Goal: Find specific page/section: Find specific page/section

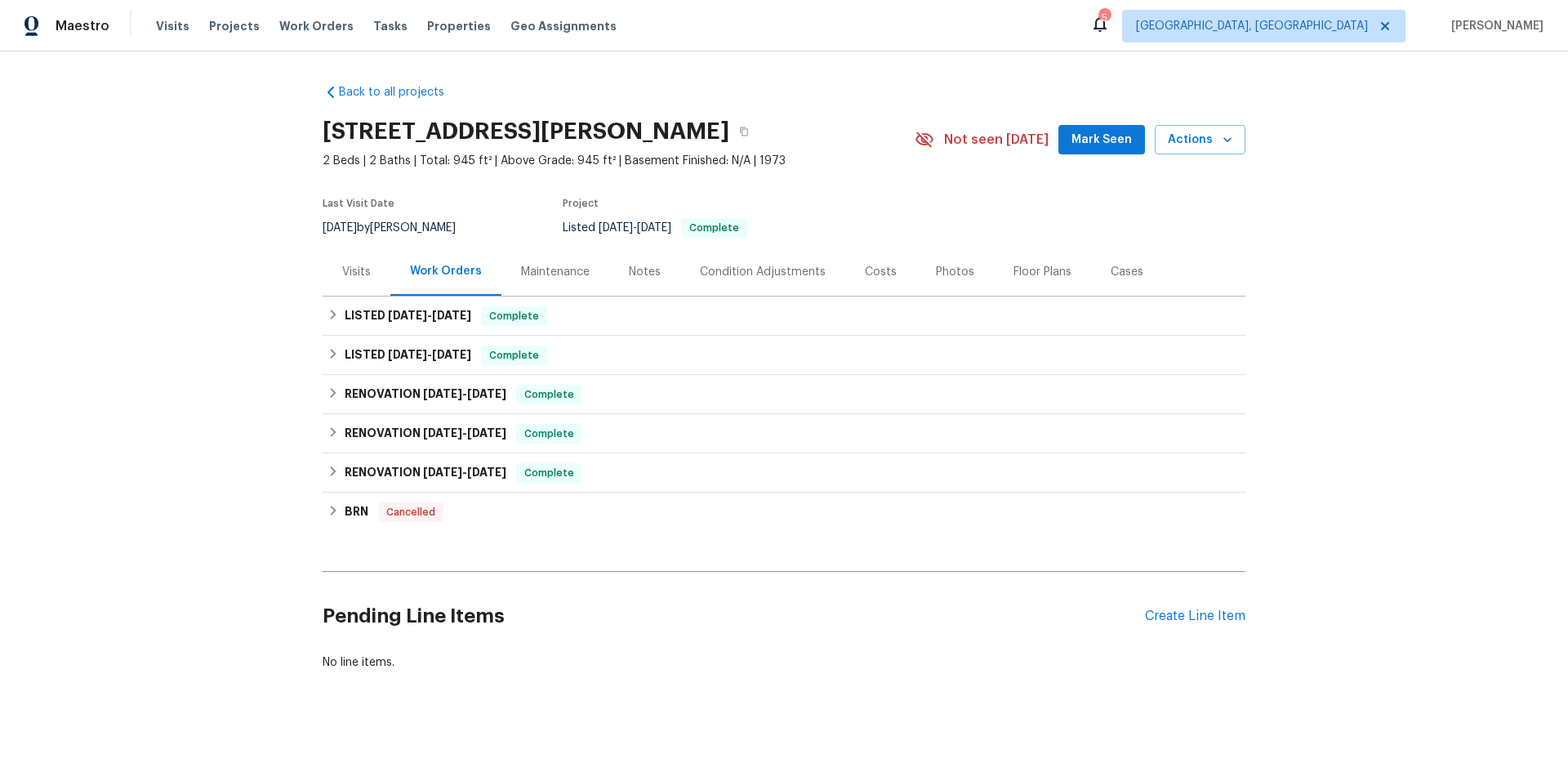
click at [554, 275] on div "Maintenance" at bounding box center [555, 271] width 68 height 16
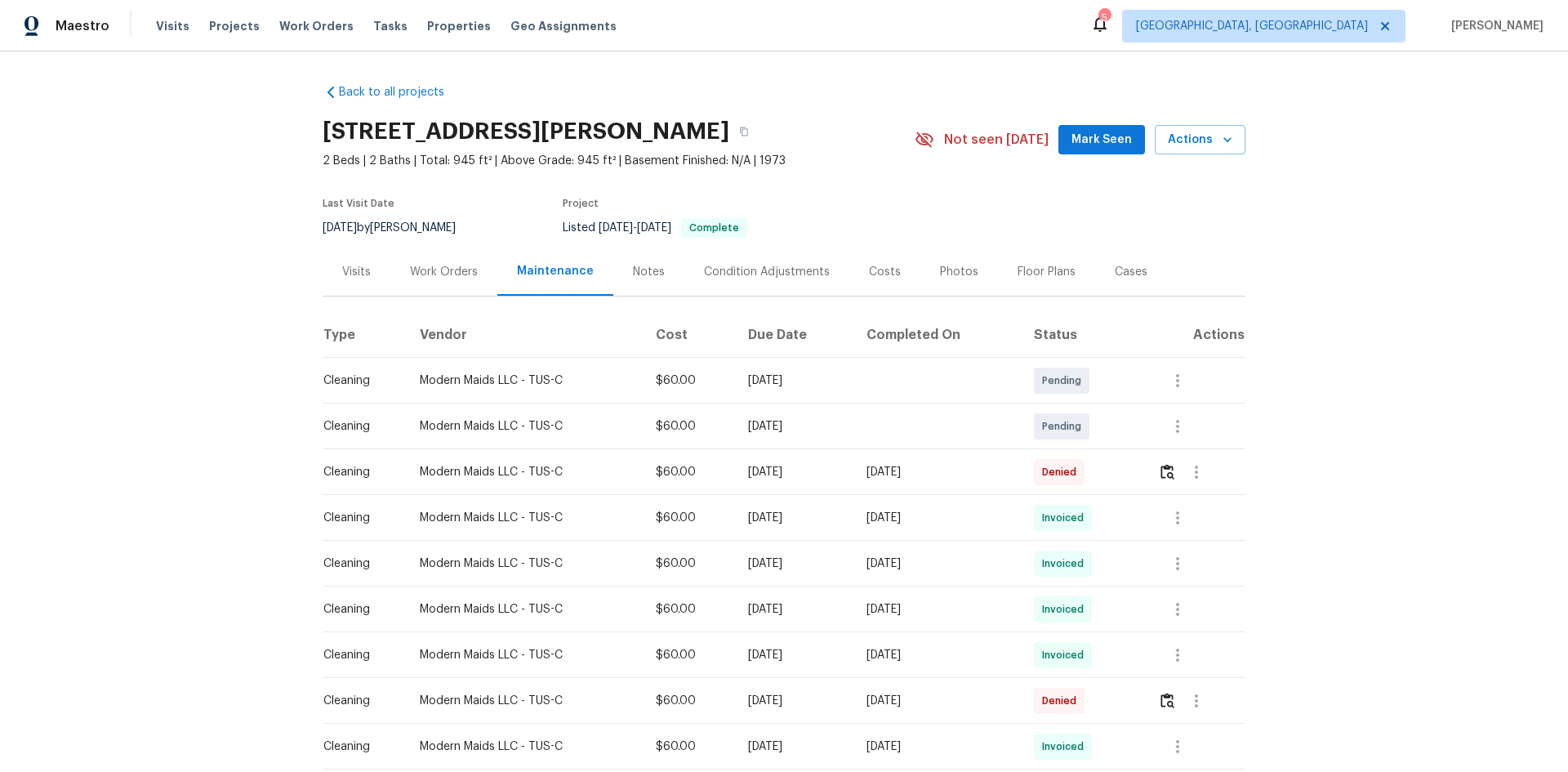
click at [634, 281] on div "Notes" at bounding box center [648, 271] width 71 height 48
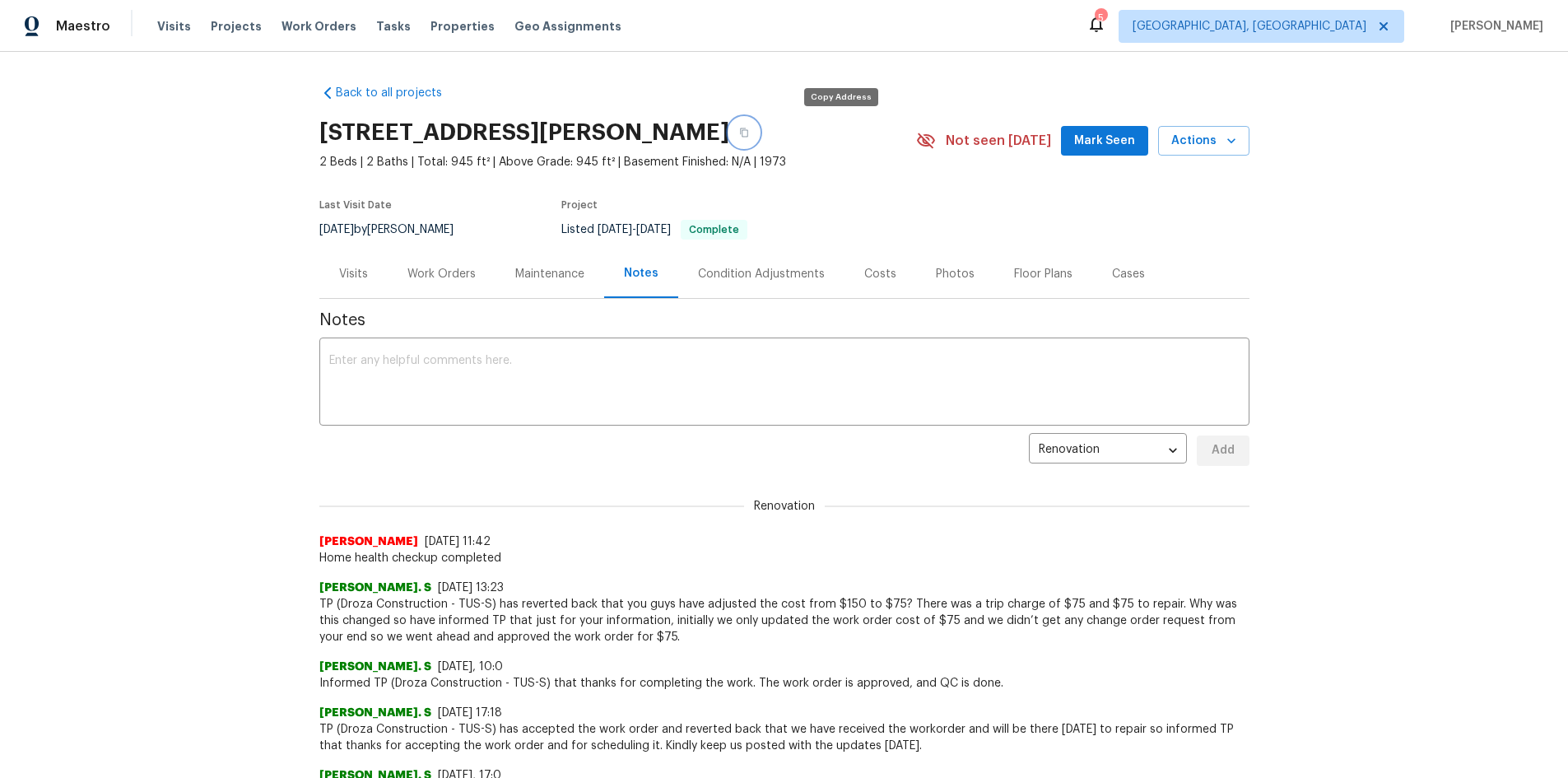
click at [750, 134] on icon "button" at bounding box center [744, 133] width 10 height 10
